Goal: Task Accomplishment & Management: Manage account settings

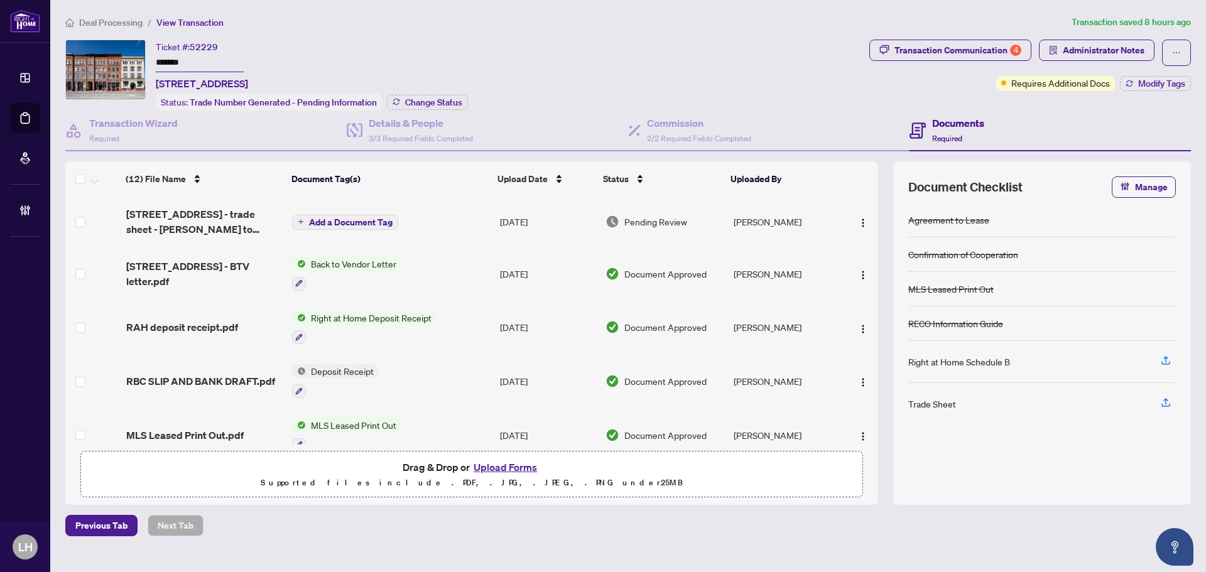
click at [1102, 66] on div "Transaction Communication 4 Administrator Notes Requires Additional Docs Modify…" at bounding box center [1030, 65] width 322 height 51
click at [1095, 49] on span "Administrator Notes" at bounding box center [1104, 50] width 82 height 20
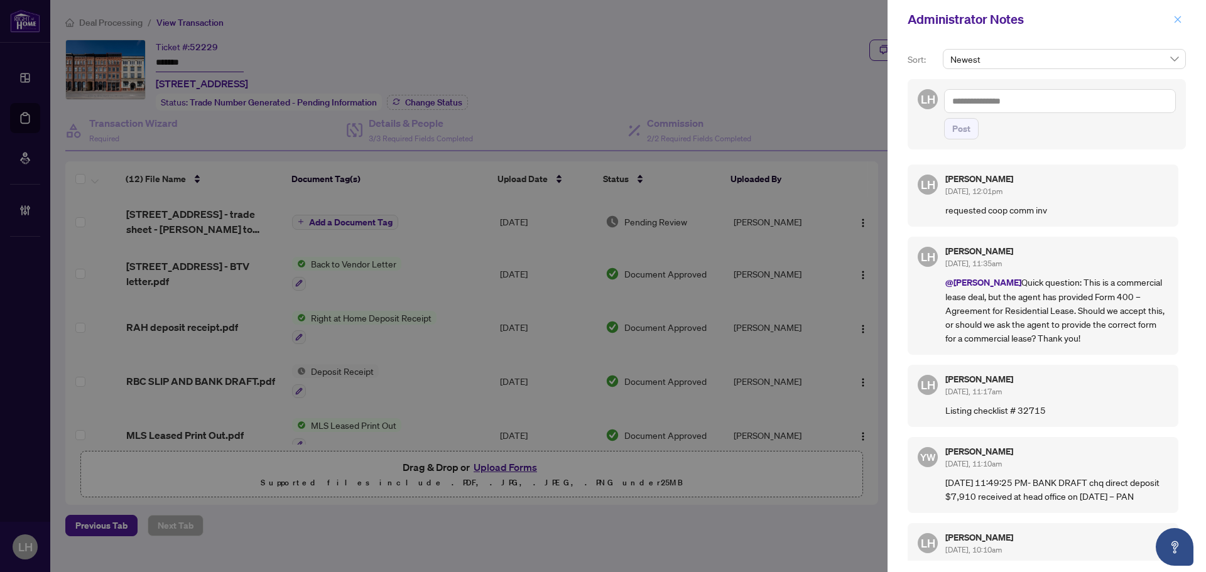
click at [1181, 16] on icon "close" at bounding box center [1177, 19] width 9 height 9
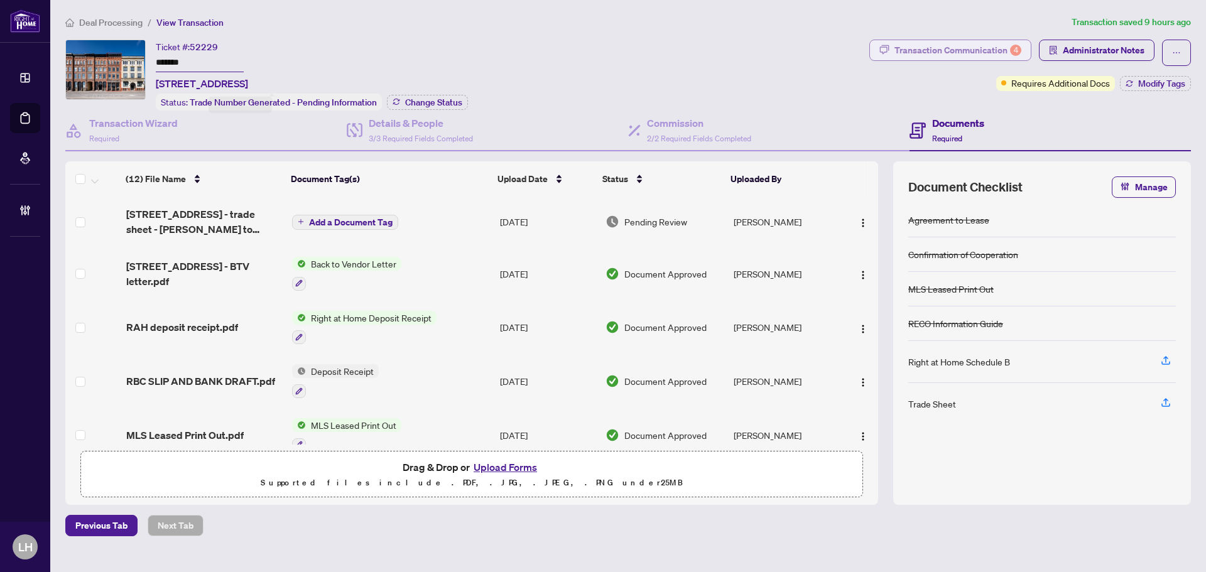
click at [969, 48] on div "Transaction Communication 4" at bounding box center [957, 50] width 127 height 20
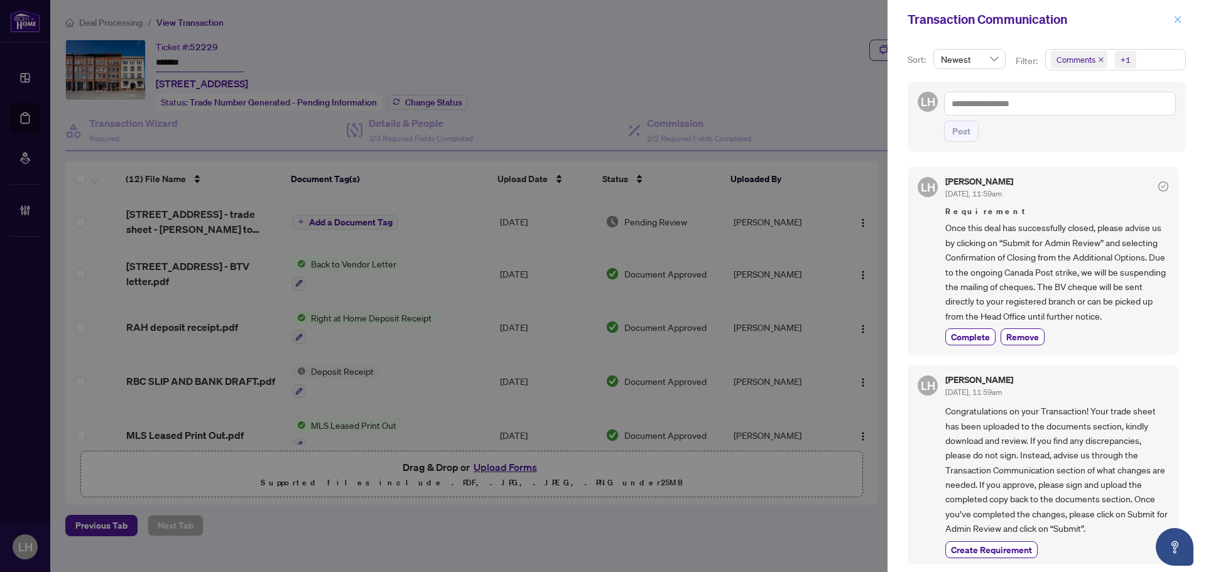
click at [1174, 18] on icon "close" at bounding box center [1177, 19] width 9 height 9
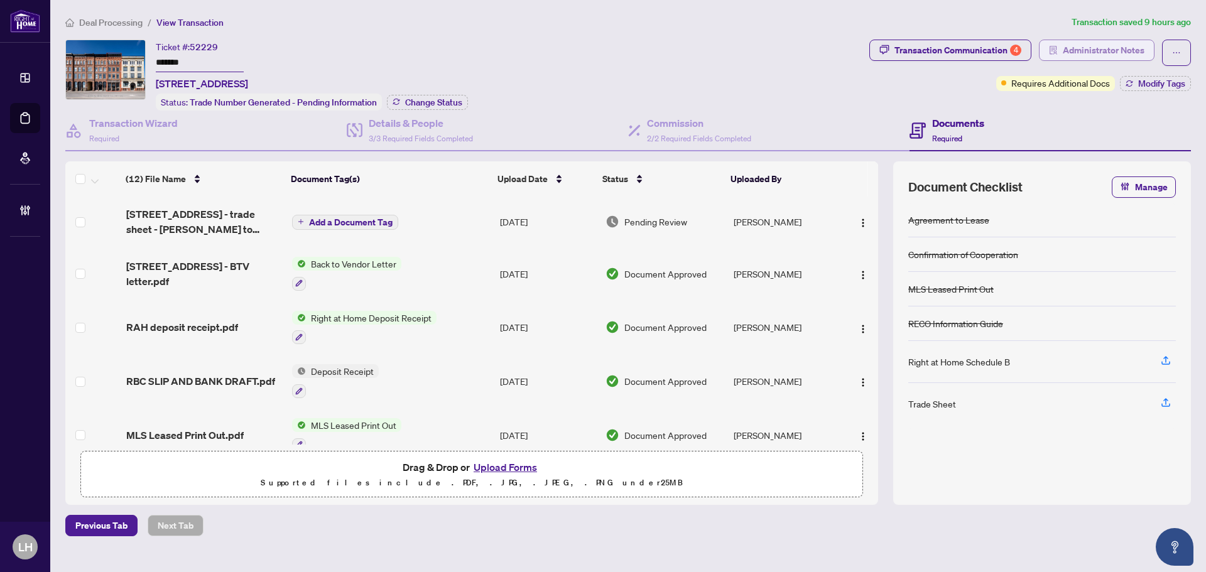
click at [1118, 46] on span "Administrator Notes" at bounding box center [1104, 50] width 82 height 20
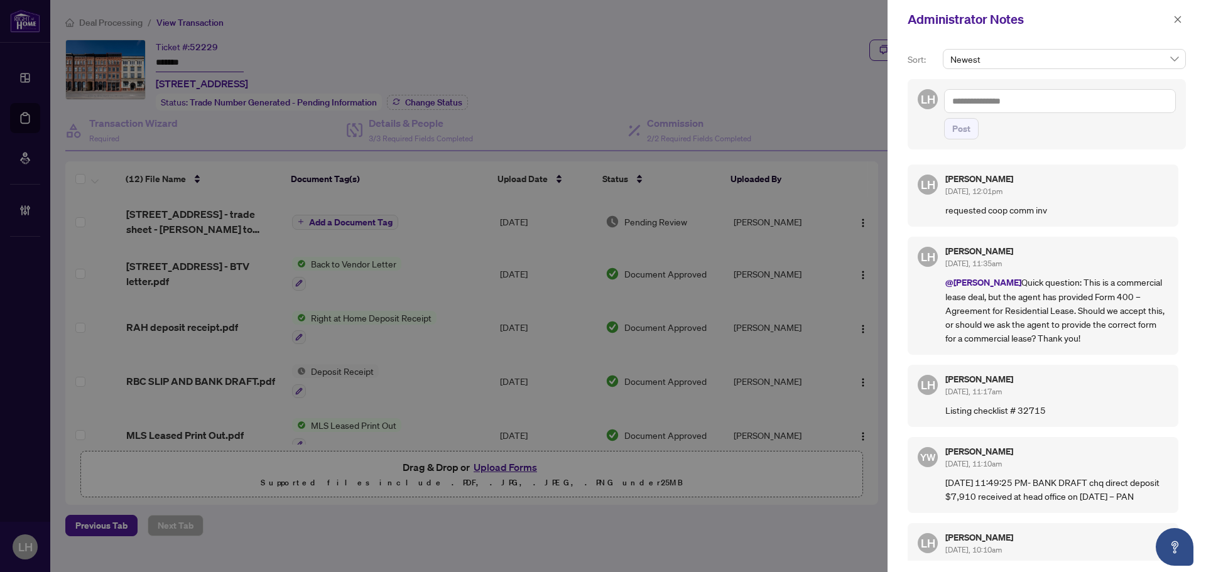
click at [986, 99] on textarea at bounding box center [1060, 101] width 232 height 24
click at [1007, 109] on span "Lulu Hao" at bounding box center [990, 109] width 33 height 11
type textarea "*********"
click at [1176, 16] on span "button" at bounding box center [1177, 19] width 9 height 20
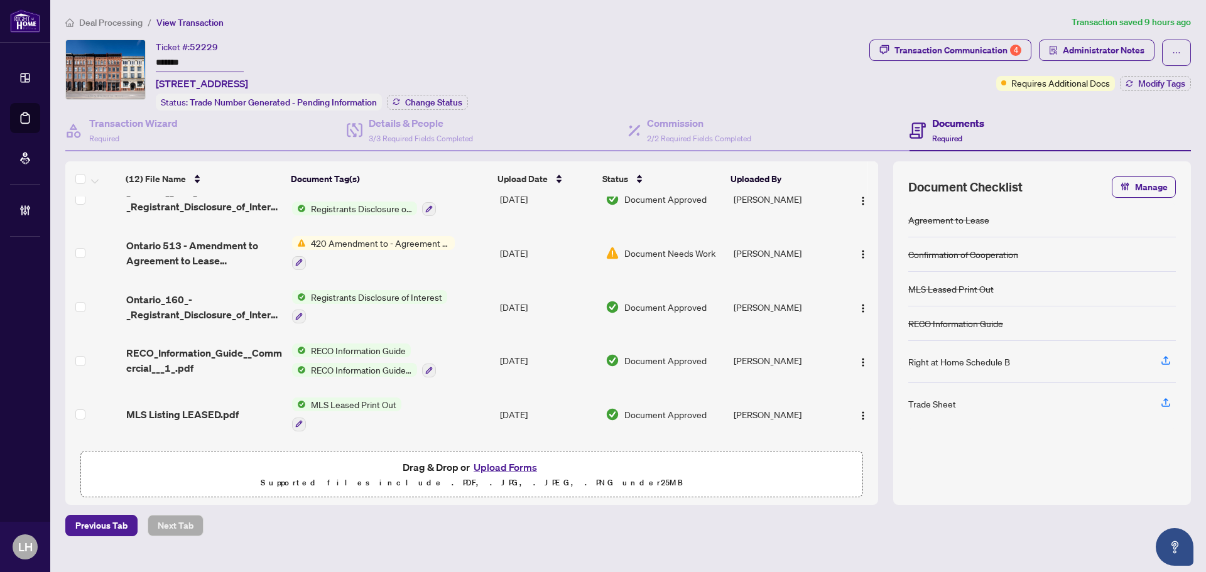
scroll to position [396, 0]
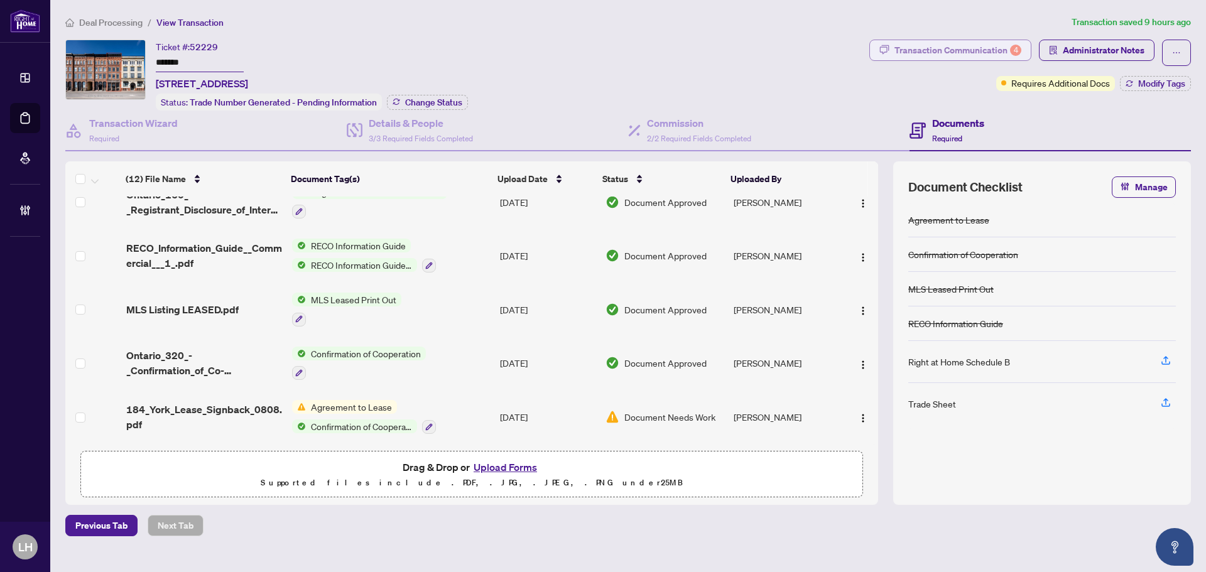
click at [963, 45] on div "Transaction Communication 4" at bounding box center [957, 50] width 127 height 20
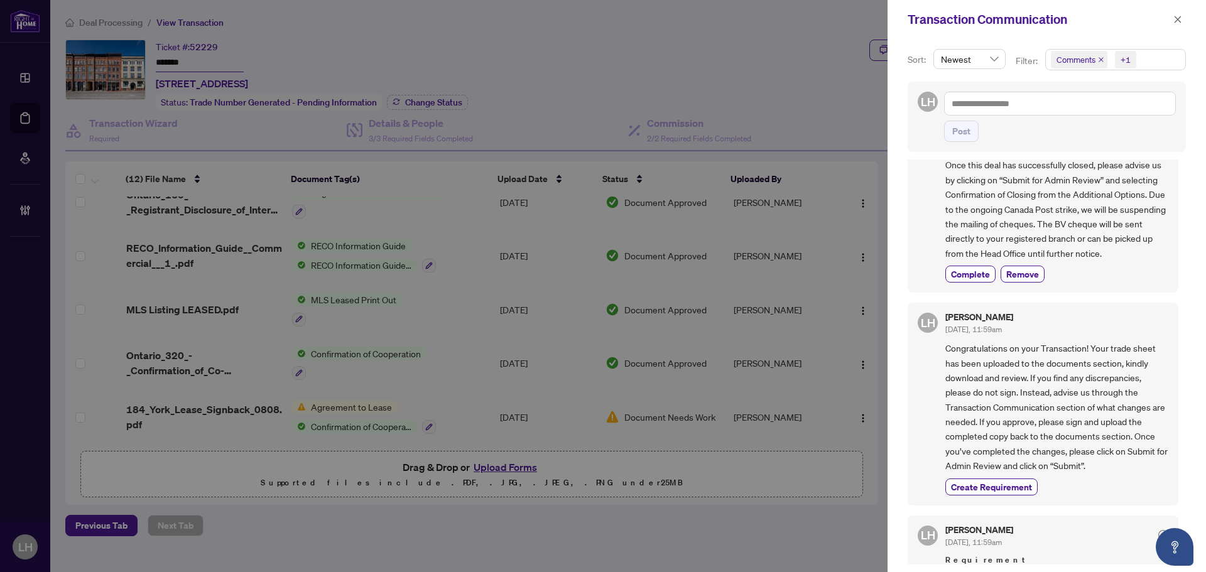
scroll to position [0, 0]
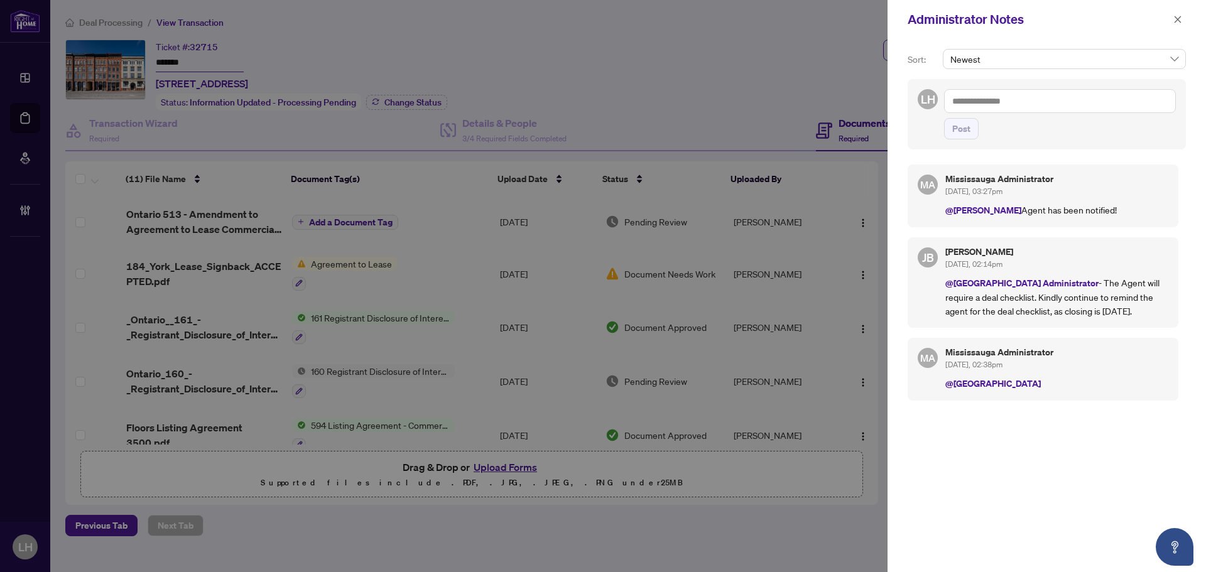
scroll to position [342, 0]
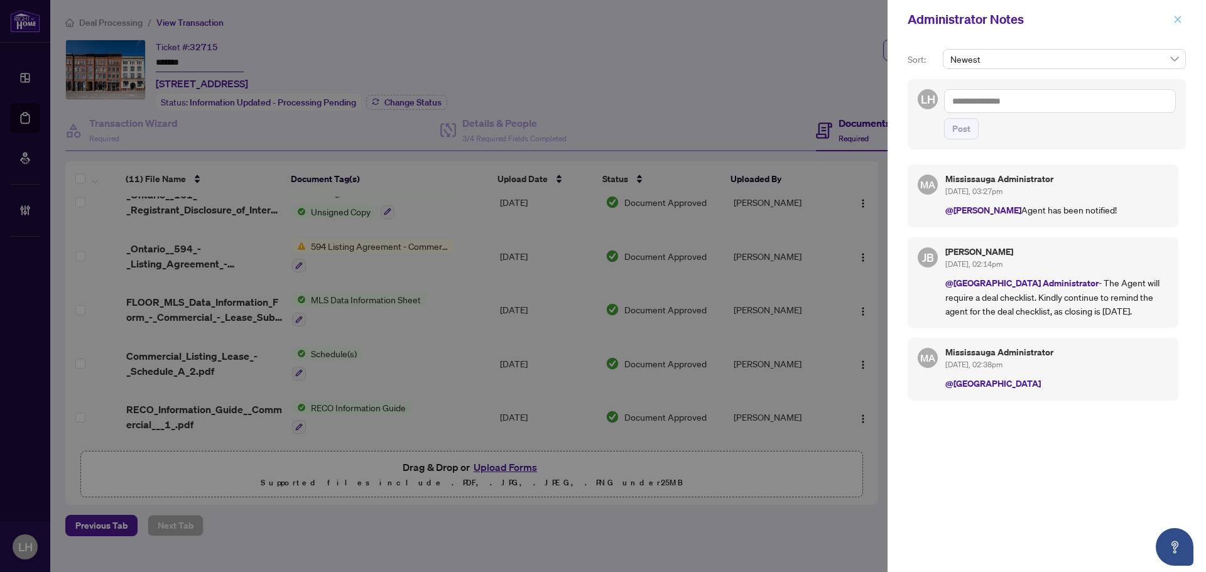
click at [1177, 24] on icon "close" at bounding box center [1177, 19] width 9 height 9
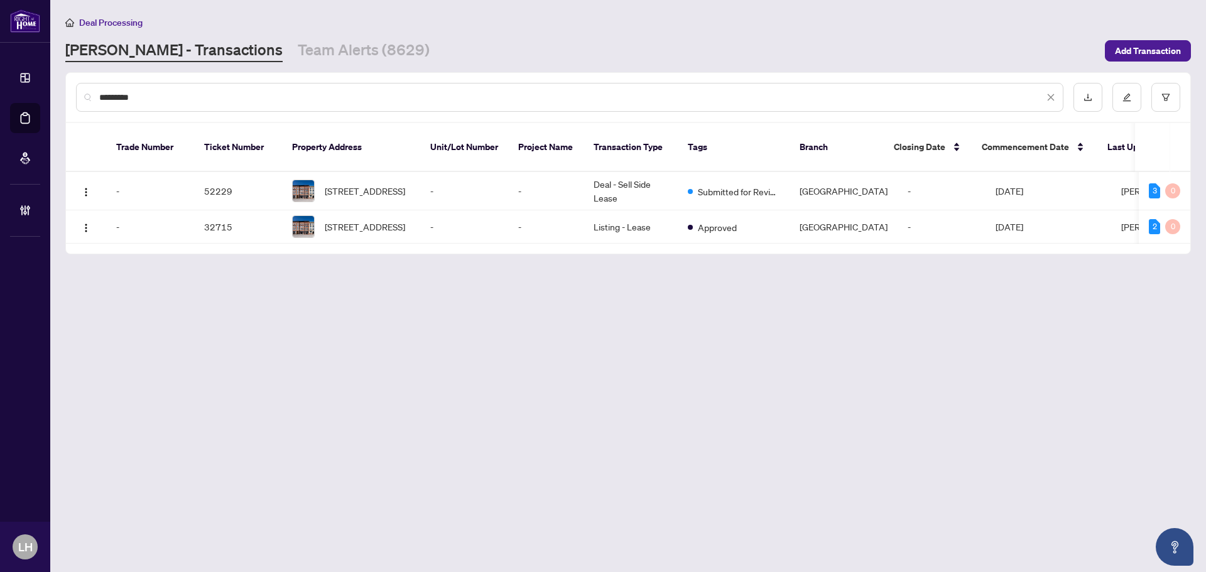
drag, startPoint x: 159, startPoint y: 92, endPoint x: 1, endPoint y: 80, distance: 158.1
click at [20, 84] on div "Dashboard Deal Processing Mortgage Referrals Brokerage Management LH Lulu Hao l…" at bounding box center [603, 286] width 1206 height 572
paste input "*********"
type input "*********"
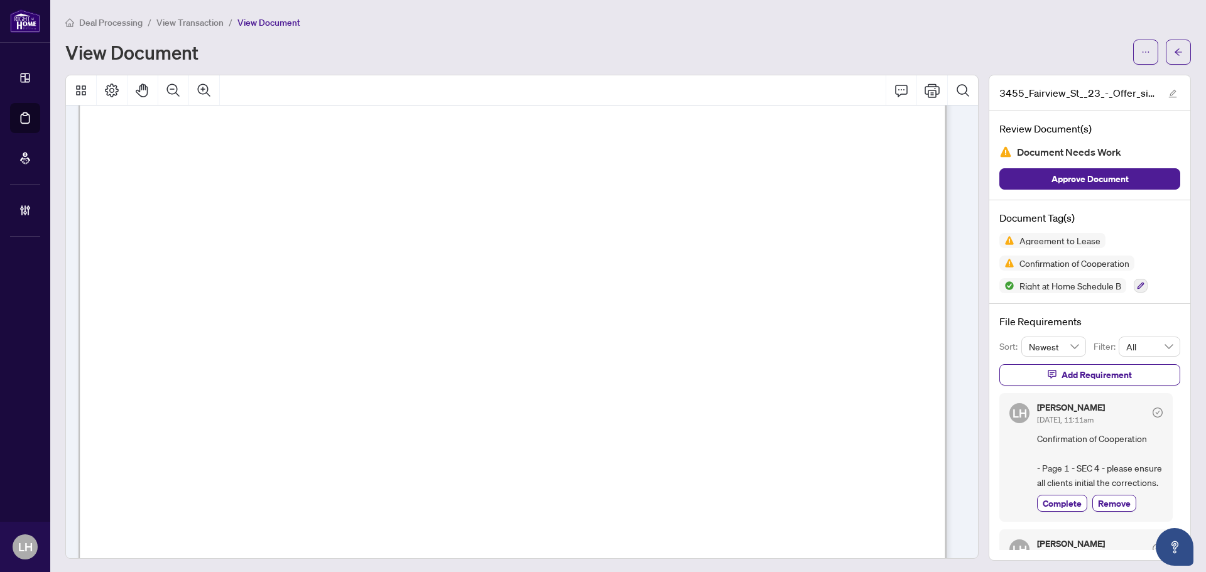
scroll to position [251, 0]
click at [185, 24] on span "View Transaction" at bounding box center [189, 22] width 67 height 11
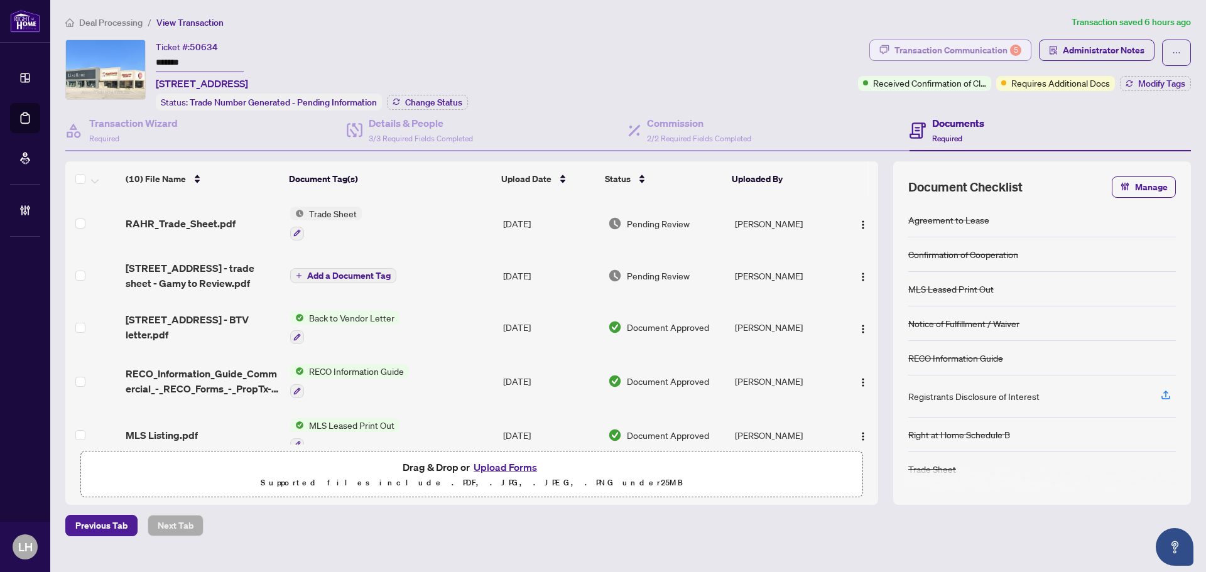
click at [970, 52] on div "Transaction Communication 5" at bounding box center [957, 50] width 127 height 20
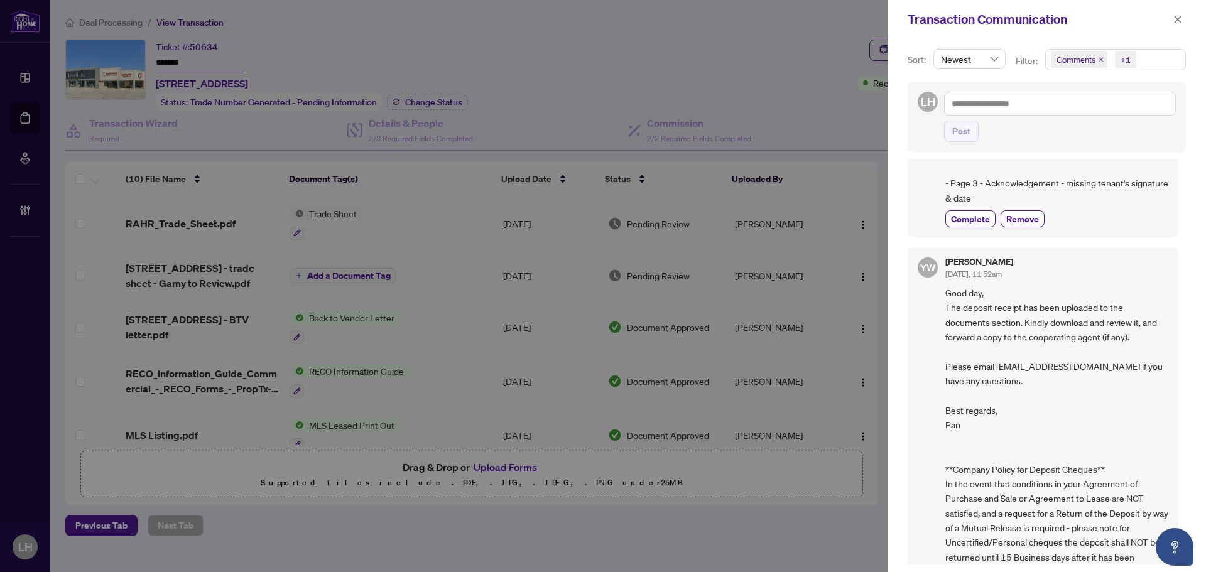
scroll to position [1070, 0]
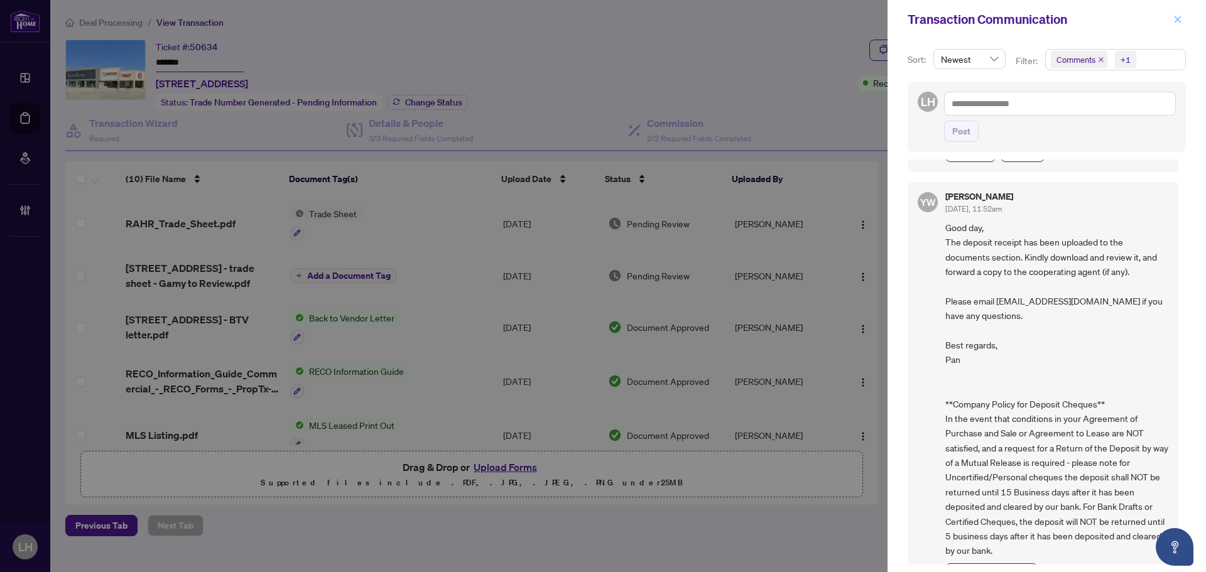
click at [1172, 21] on button "button" at bounding box center [1177, 19] width 16 height 15
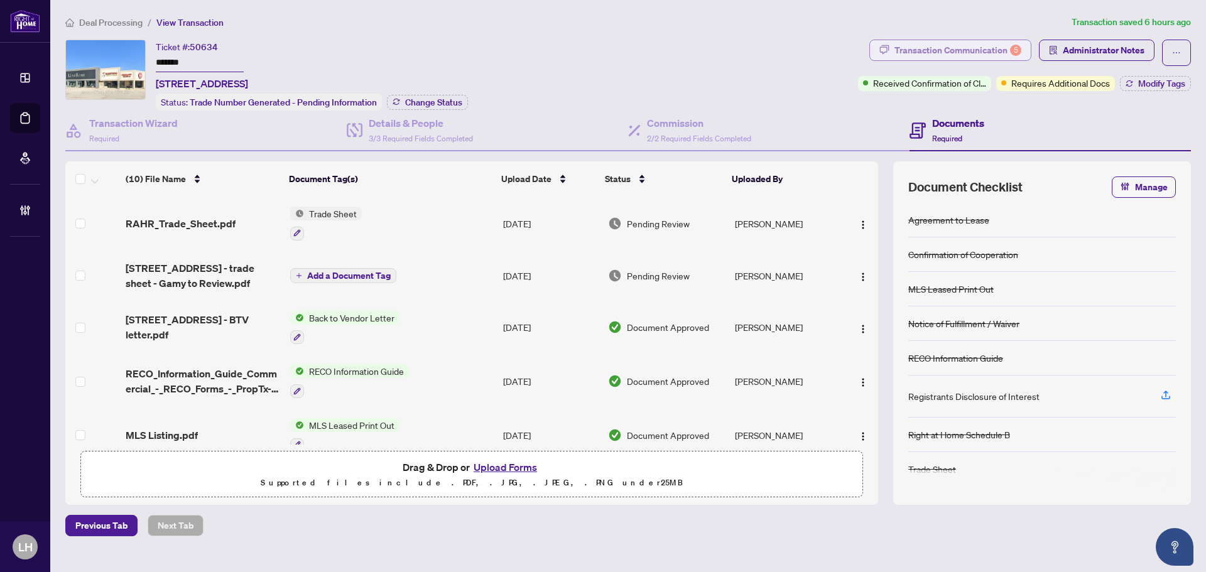
click at [994, 46] on div "Transaction Communication 5" at bounding box center [957, 50] width 127 height 20
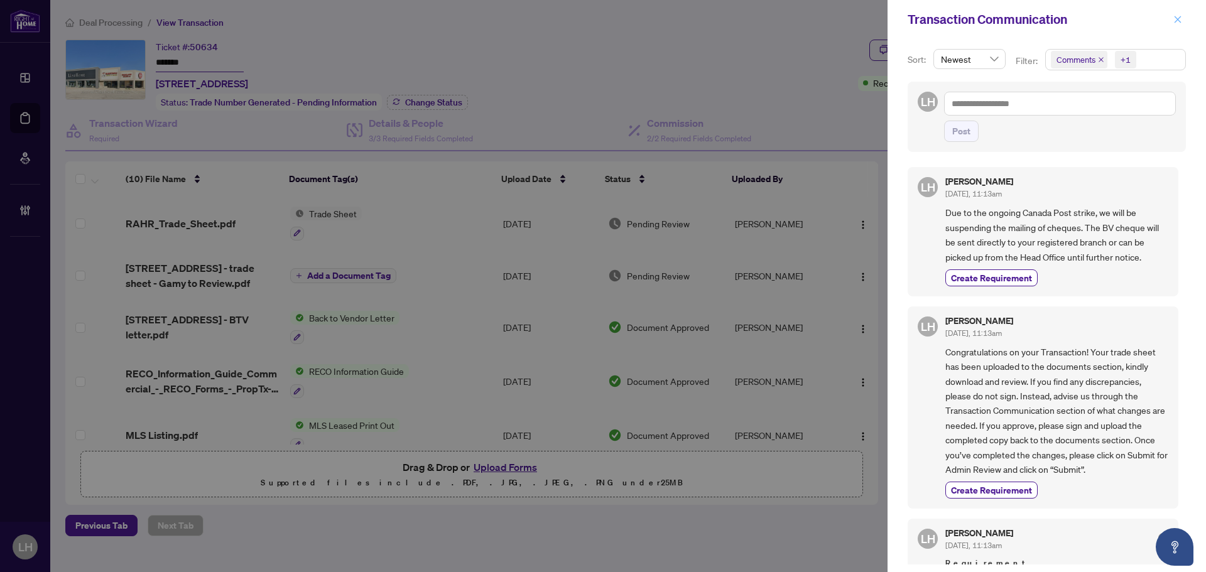
click at [1169, 16] on button "button" at bounding box center [1177, 19] width 16 height 15
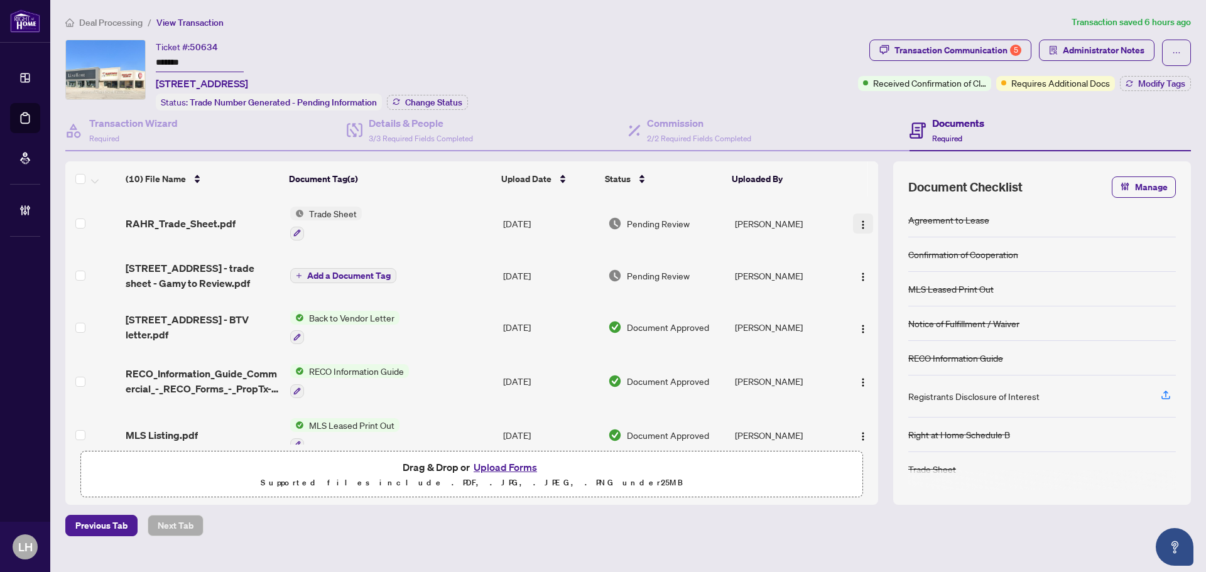
click at [854, 214] on button "button" at bounding box center [863, 224] width 20 height 20
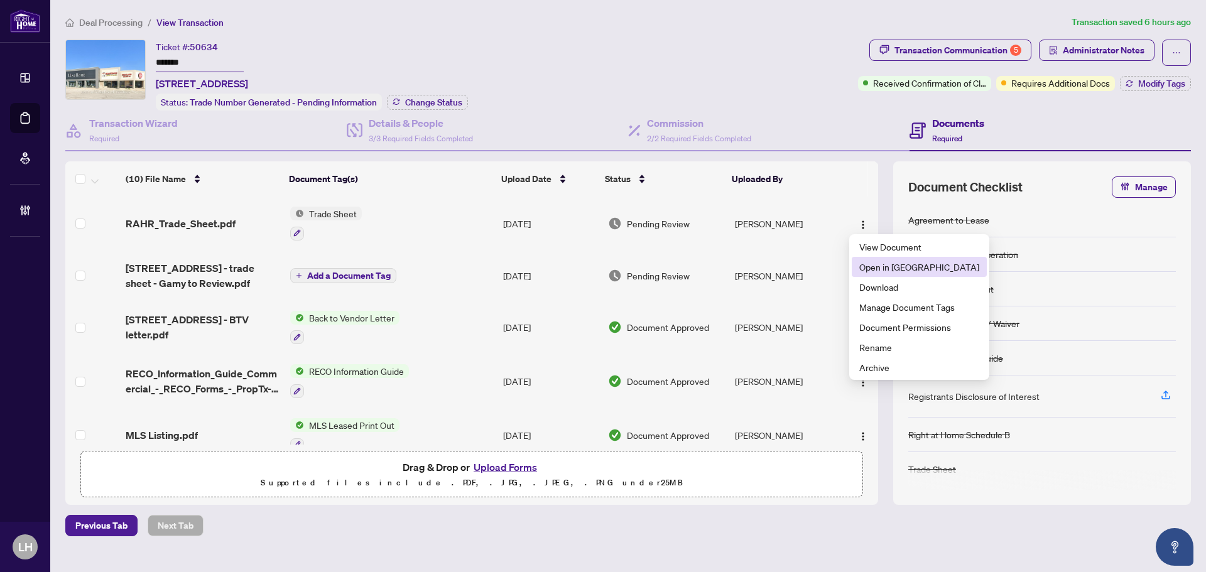
click at [879, 262] on span "Open in New Tab" at bounding box center [919, 267] width 120 height 14
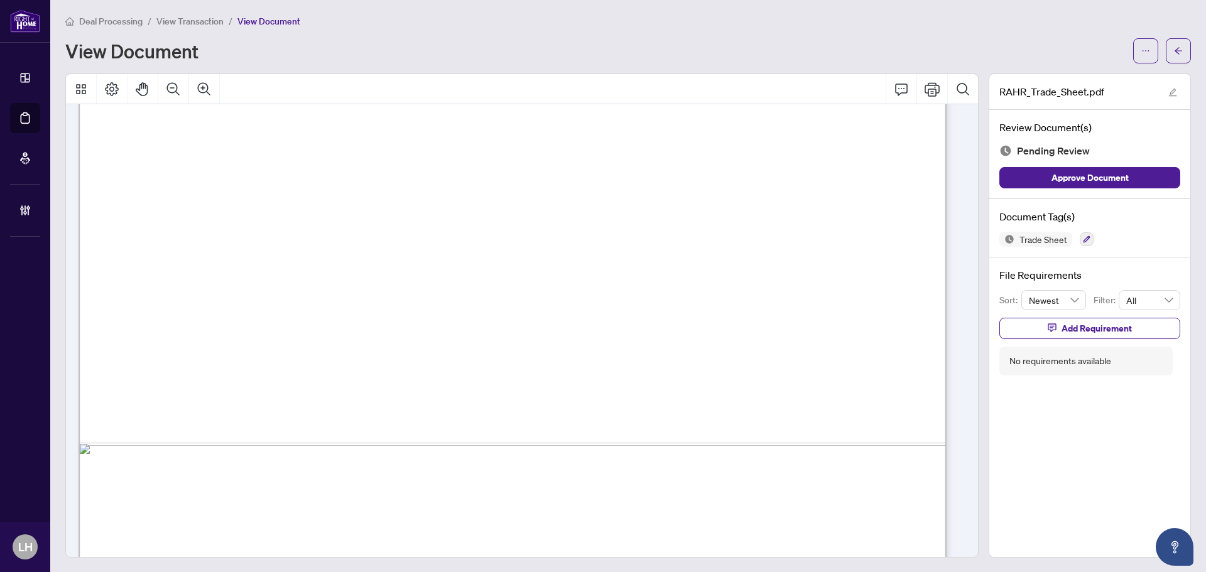
scroll to position [695, 0]
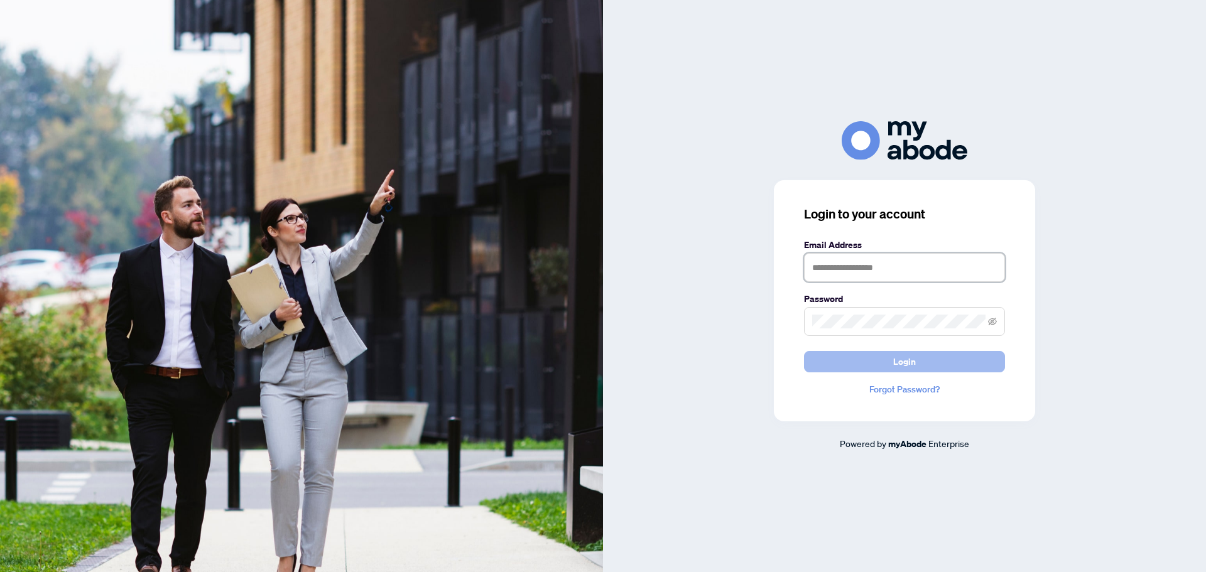
type input "**********"
click at [947, 365] on button "Login" at bounding box center [904, 361] width 201 height 21
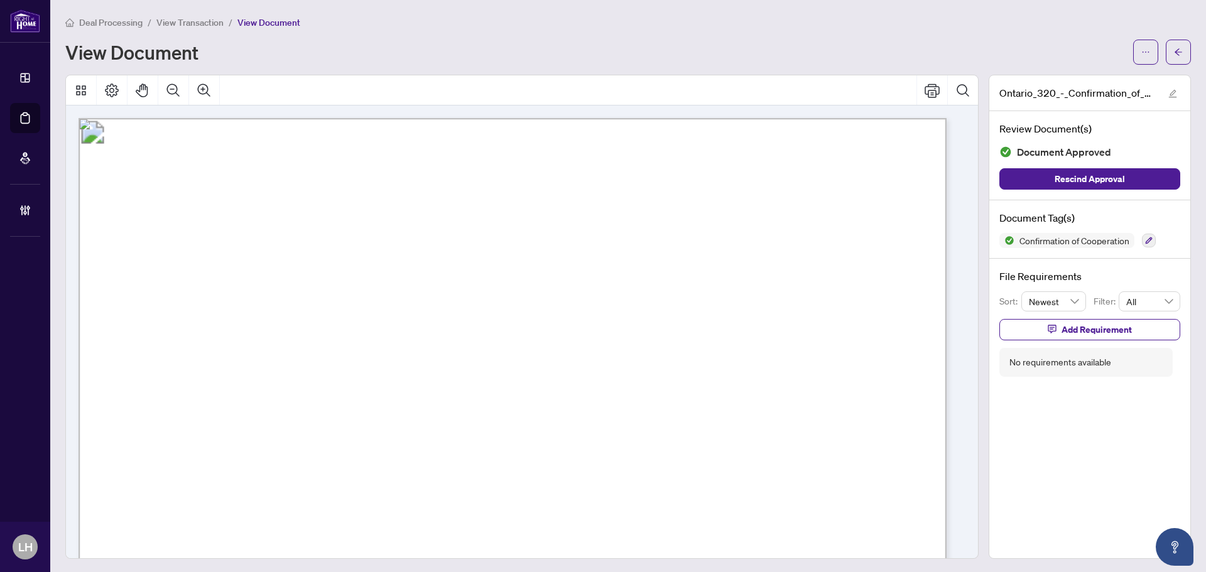
click at [191, 18] on span "View Transaction" at bounding box center [189, 22] width 67 height 11
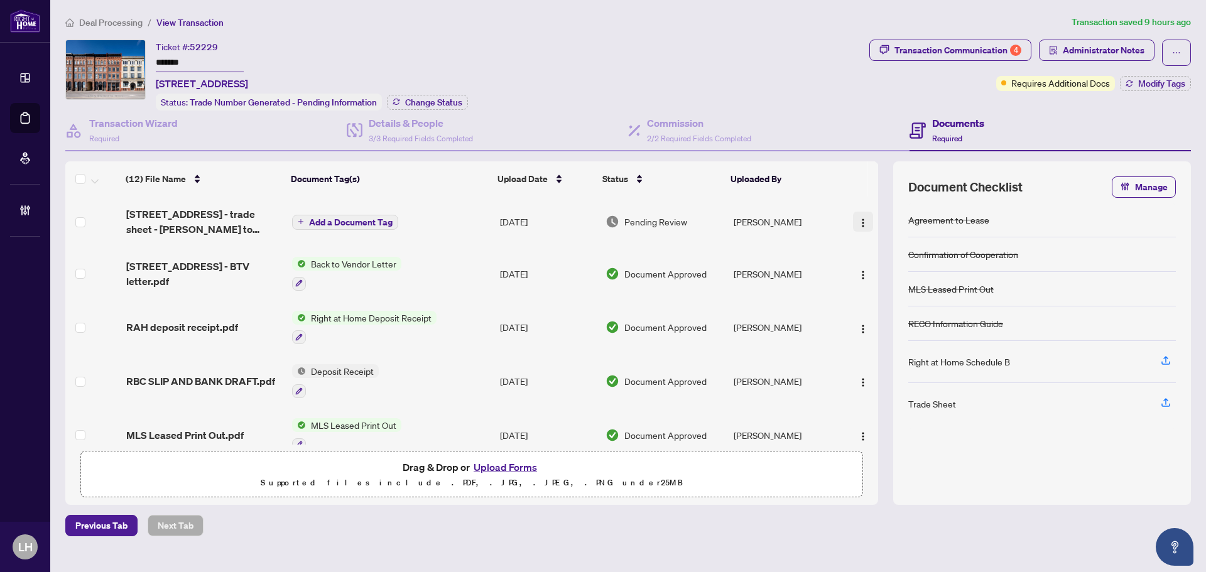
click at [861, 218] on img "button" at bounding box center [863, 223] width 10 height 10
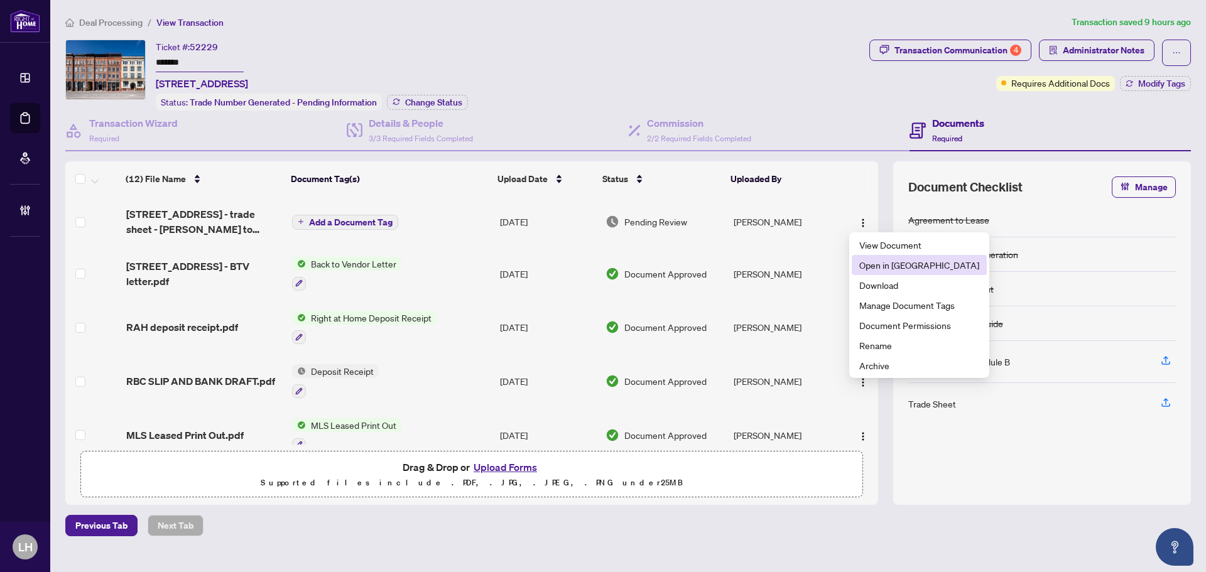
click at [887, 266] on span "Open in New Tab" at bounding box center [919, 265] width 120 height 14
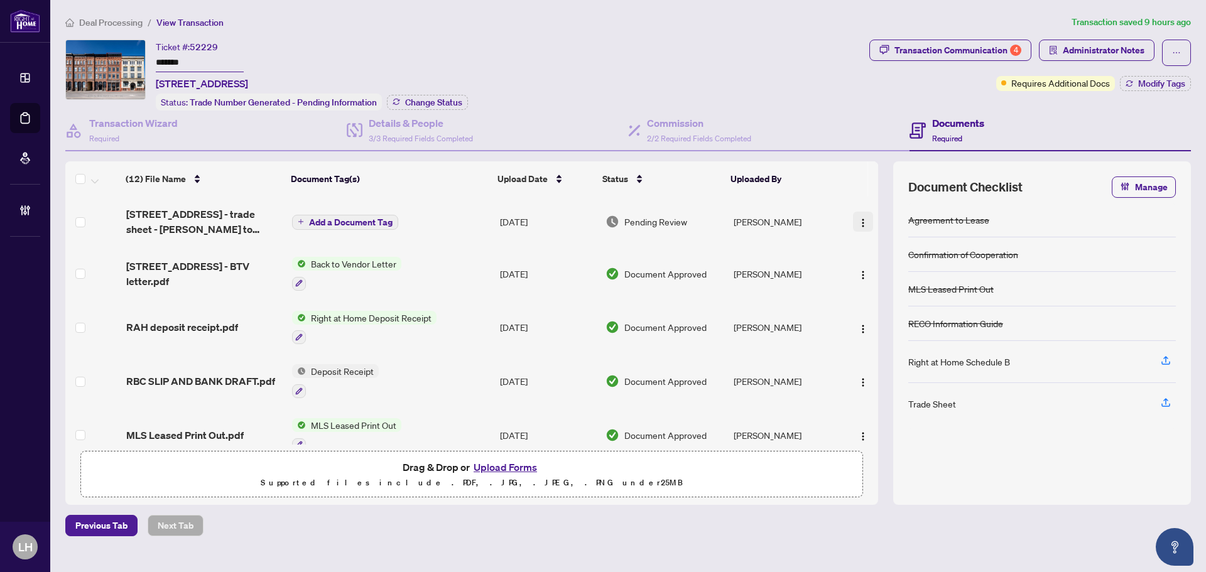
click at [859, 219] on img "button" at bounding box center [863, 223] width 10 height 10
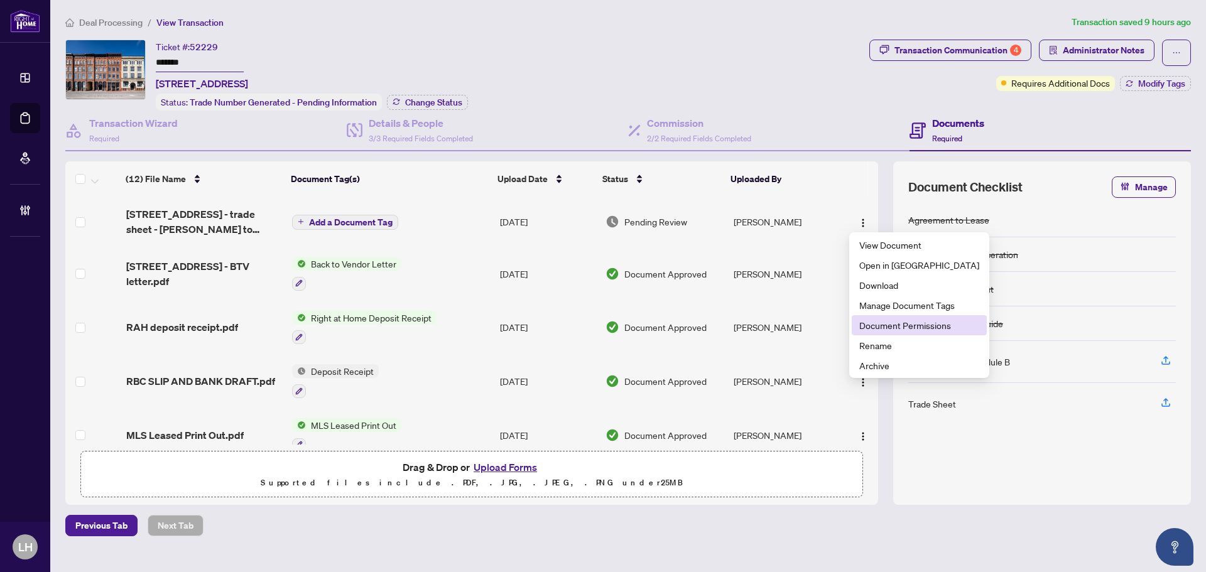
click at [892, 327] on span "Document Permissions" at bounding box center [919, 325] width 120 height 14
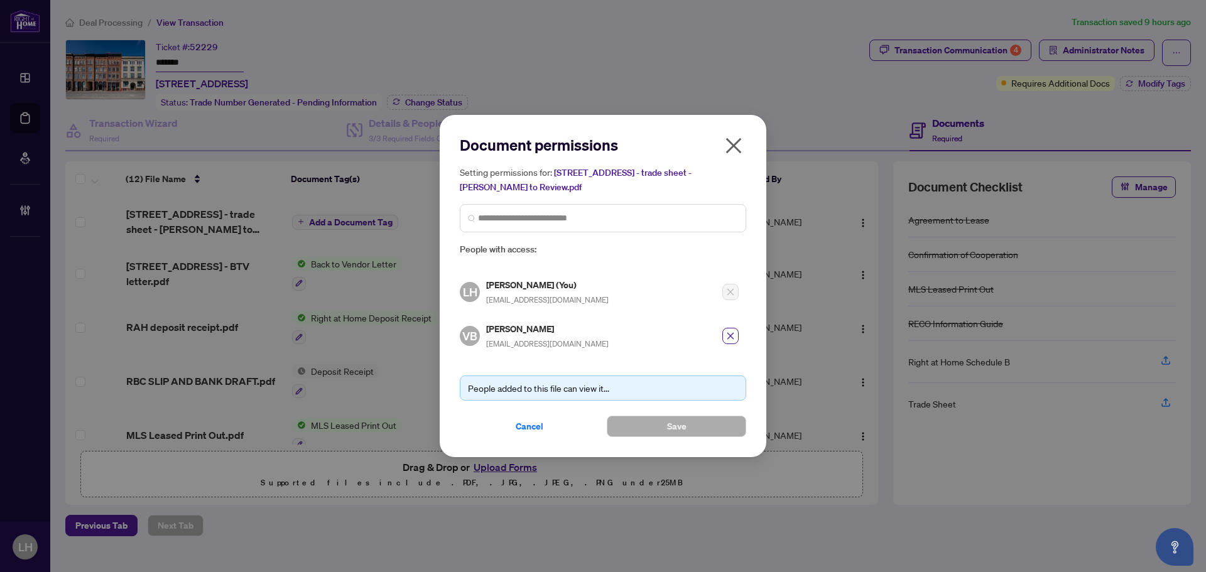
click at [740, 155] on icon "close" at bounding box center [733, 146] width 20 height 20
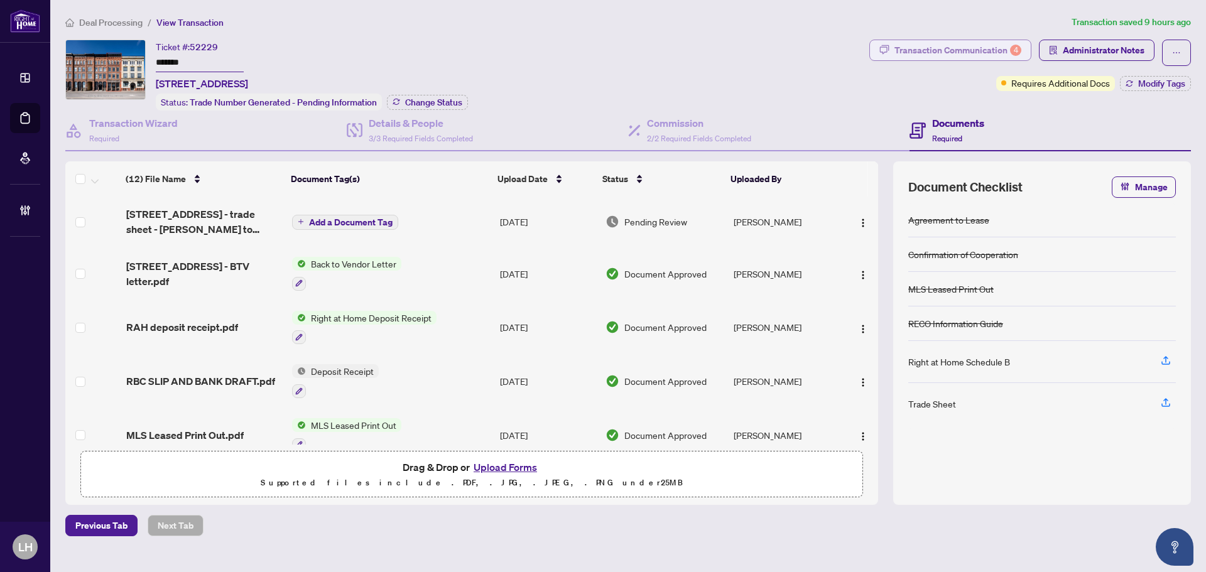
click at [1008, 51] on div "Transaction Communication 4" at bounding box center [957, 50] width 127 height 20
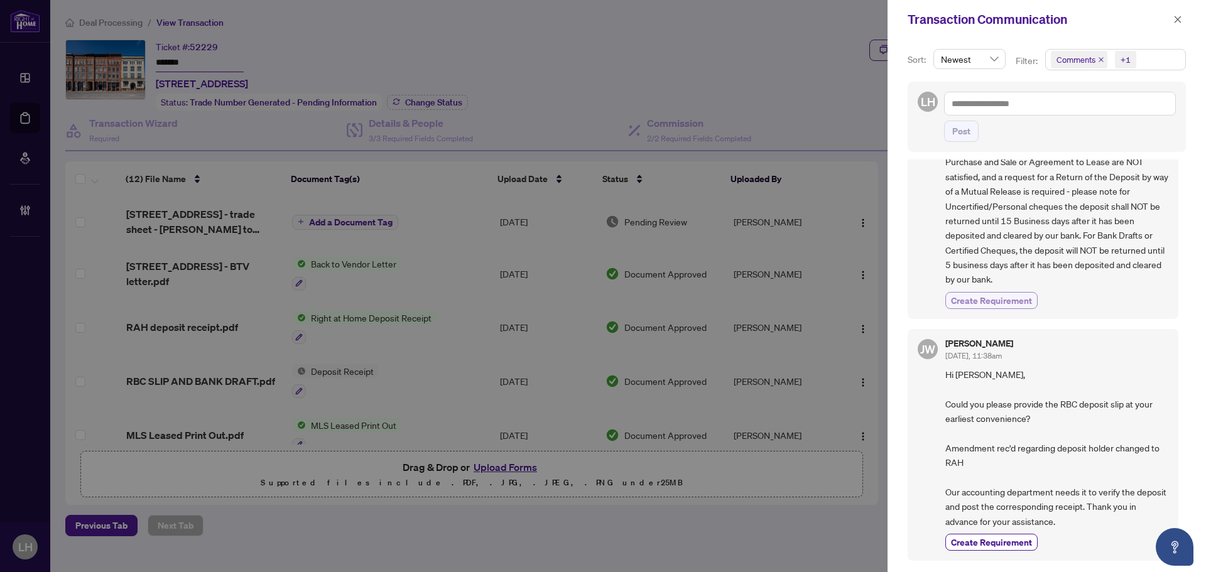
scroll to position [1130, 0]
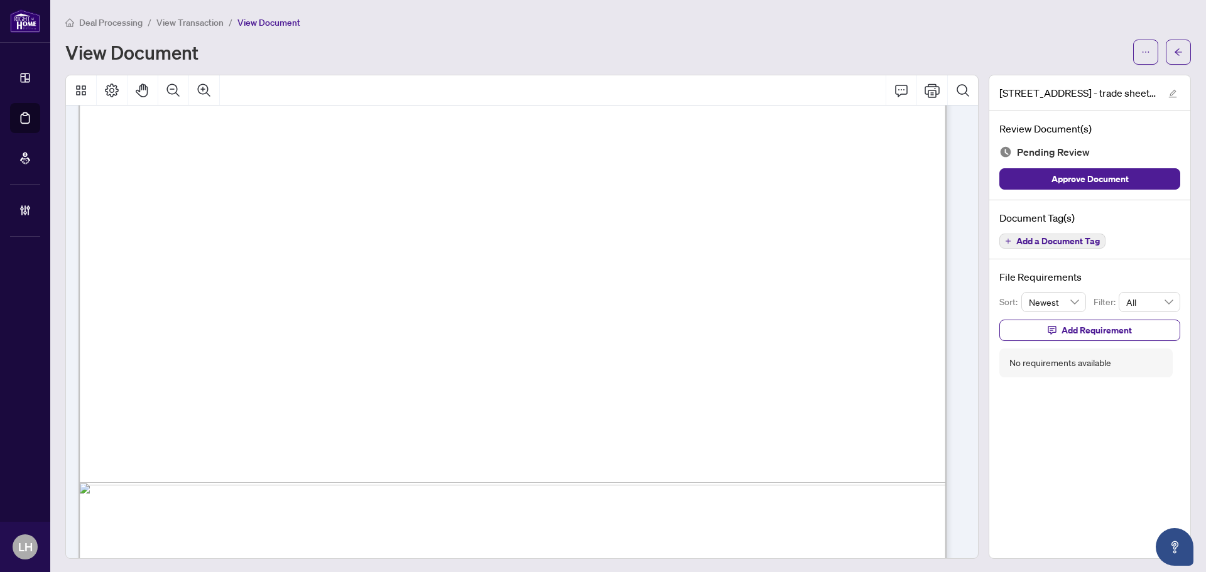
scroll to position [695, 0]
